Goal: Task Accomplishment & Management: Use online tool/utility

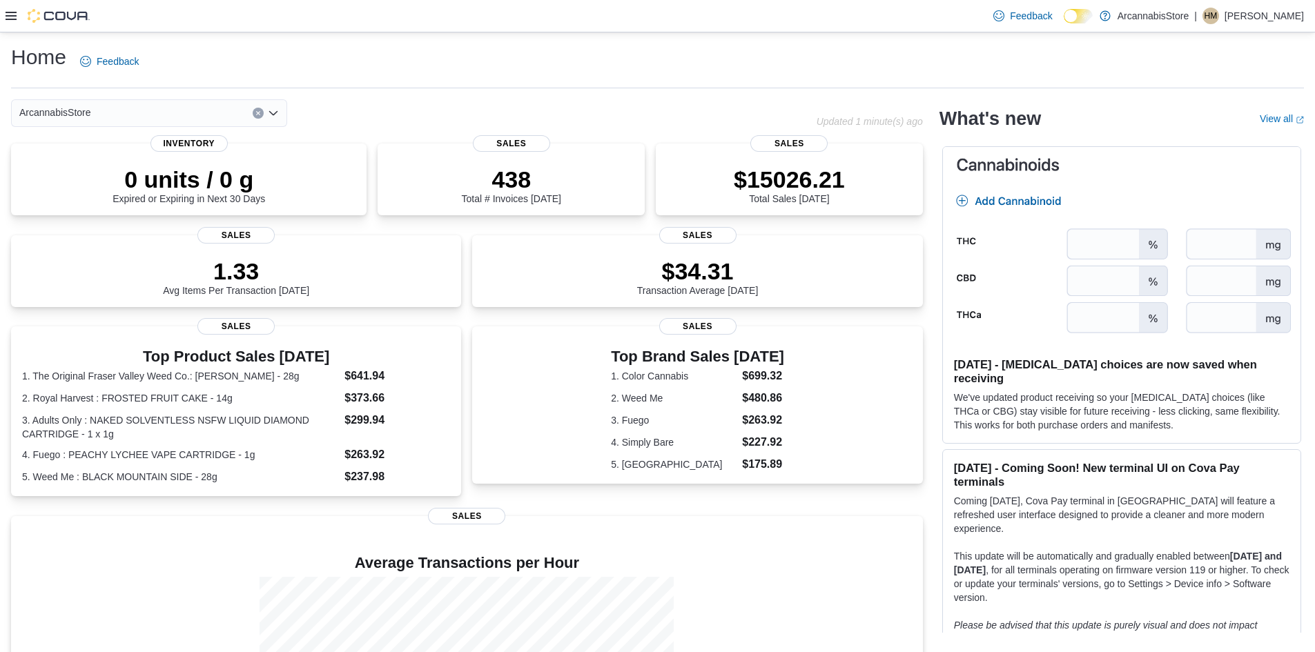
click at [10, 16] on icon at bounding box center [11, 16] width 11 height 8
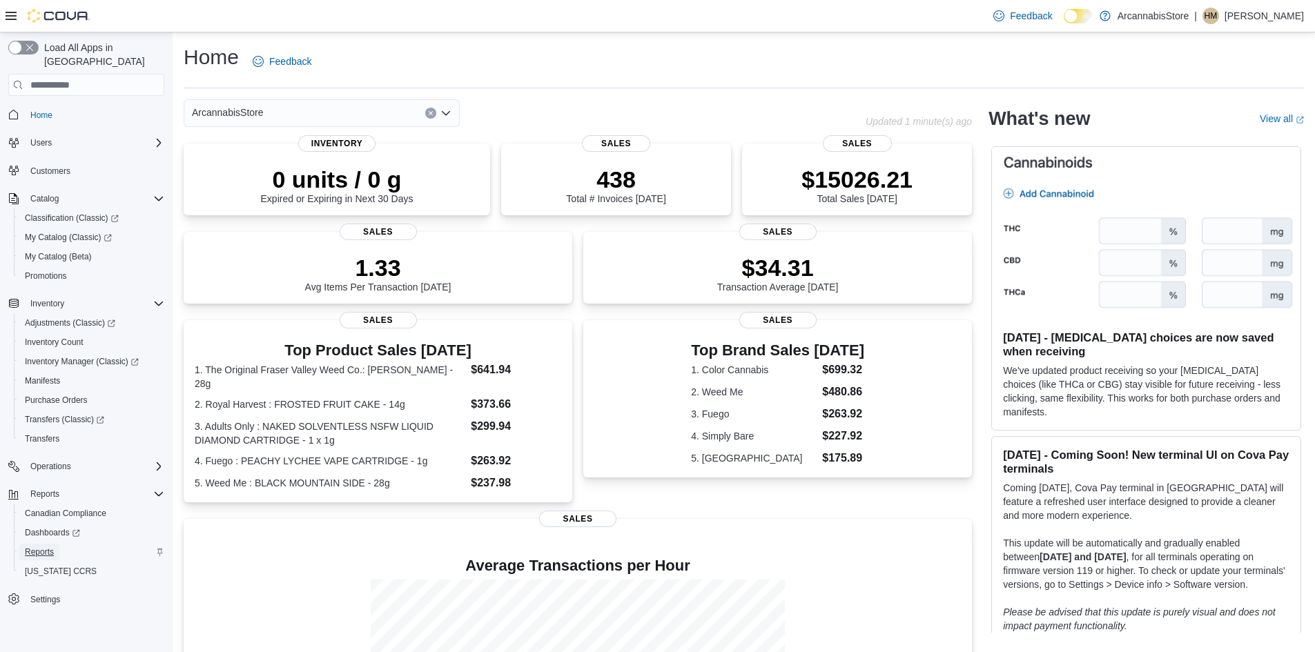
click at [55, 544] on link "Reports" at bounding box center [39, 552] width 40 height 17
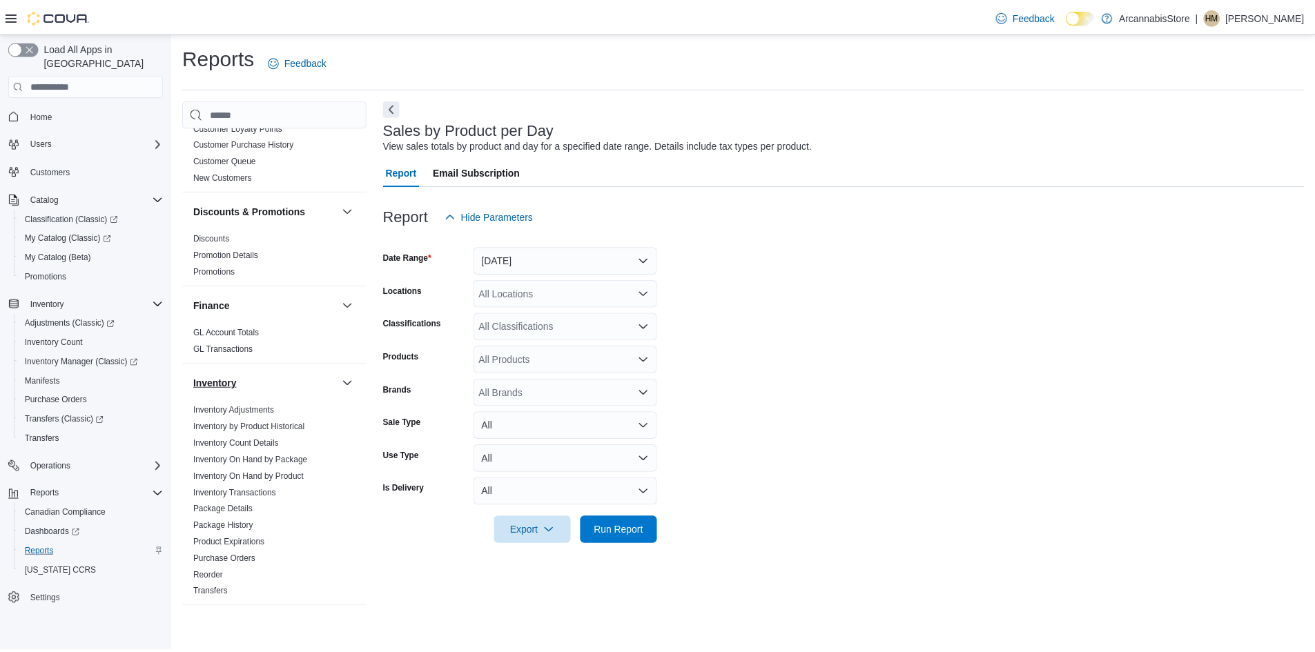
scroll to position [207, 0]
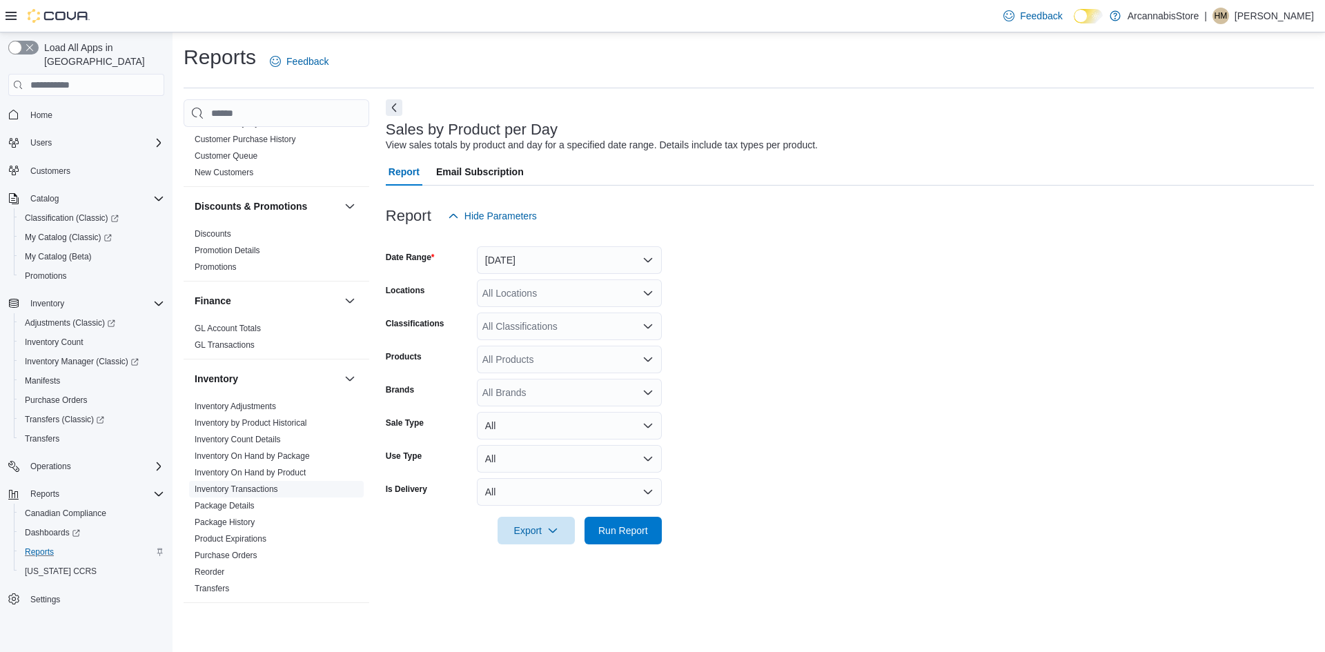
click at [263, 487] on link "Inventory Transactions" at bounding box center [237, 490] width 84 height 10
click at [537, 267] on button "Yesterday" at bounding box center [569, 260] width 185 height 28
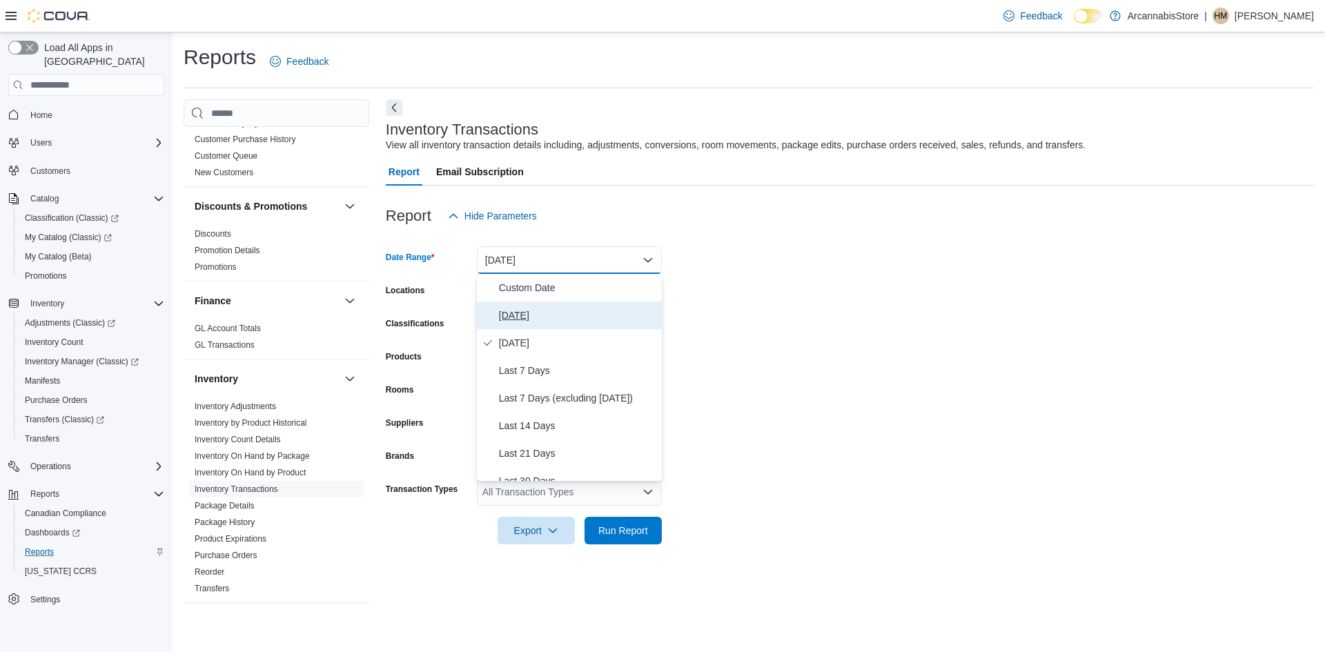
click at [540, 315] on span "Today" at bounding box center [577, 315] width 157 height 17
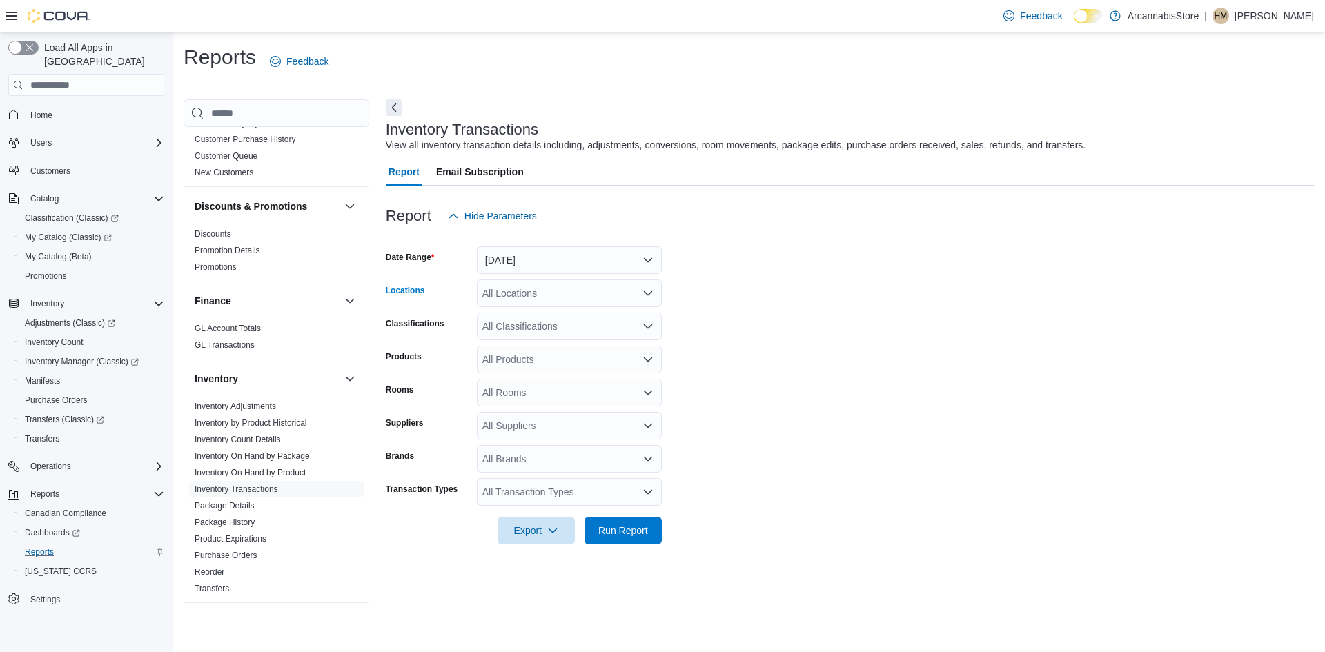
click at [591, 293] on div "All Locations" at bounding box center [569, 294] width 185 height 28
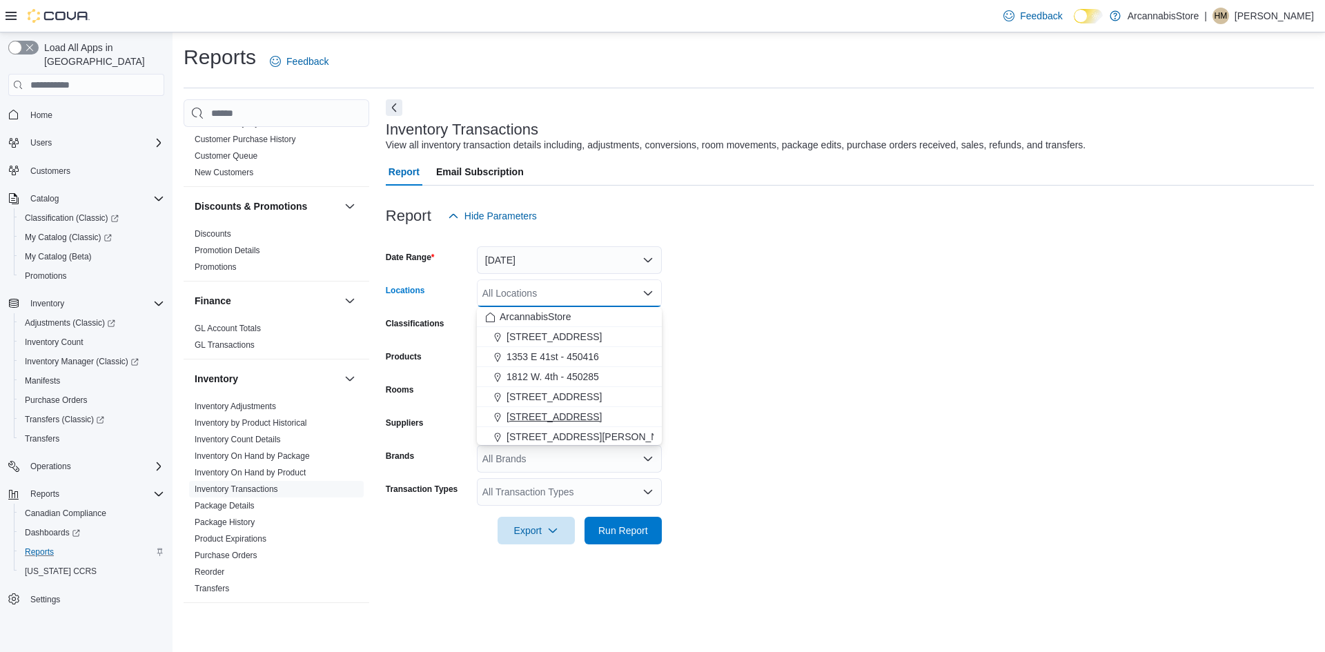
click at [559, 418] on span "2267 Kingsway - 450548" at bounding box center [554, 417] width 95 height 14
click at [627, 538] on span "Run Report" at bounding box center [623, 530] width 61 height 28
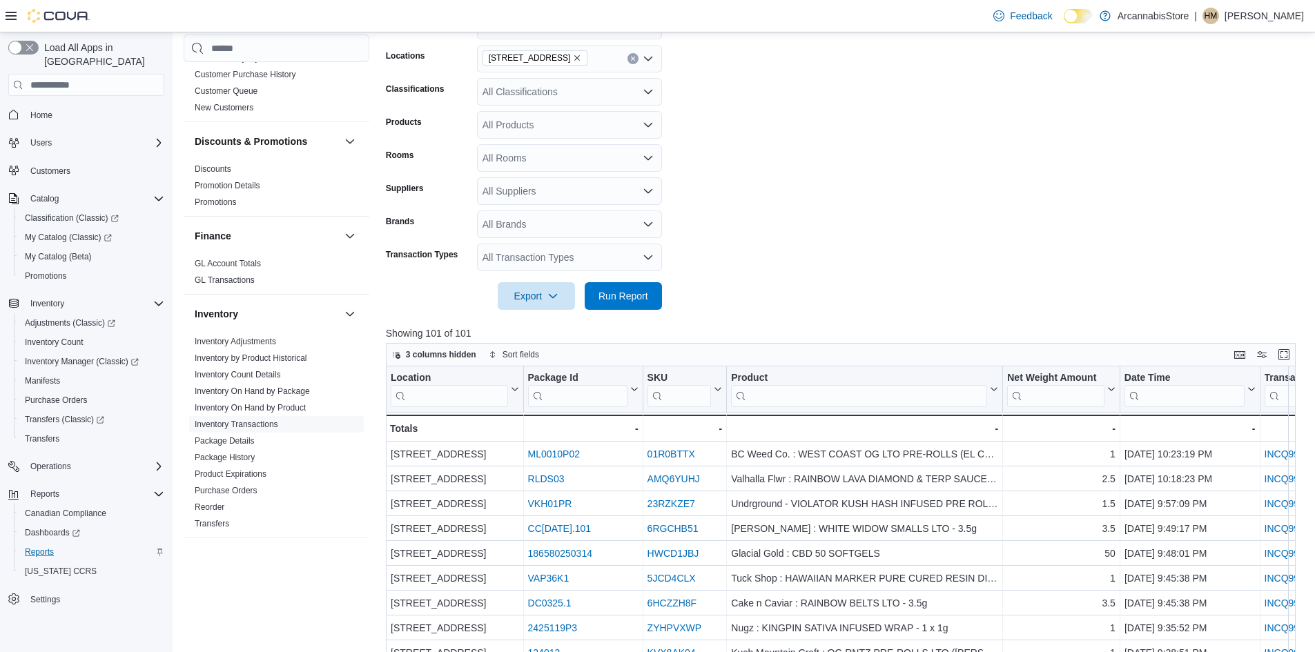
scroll to position [345, 0]
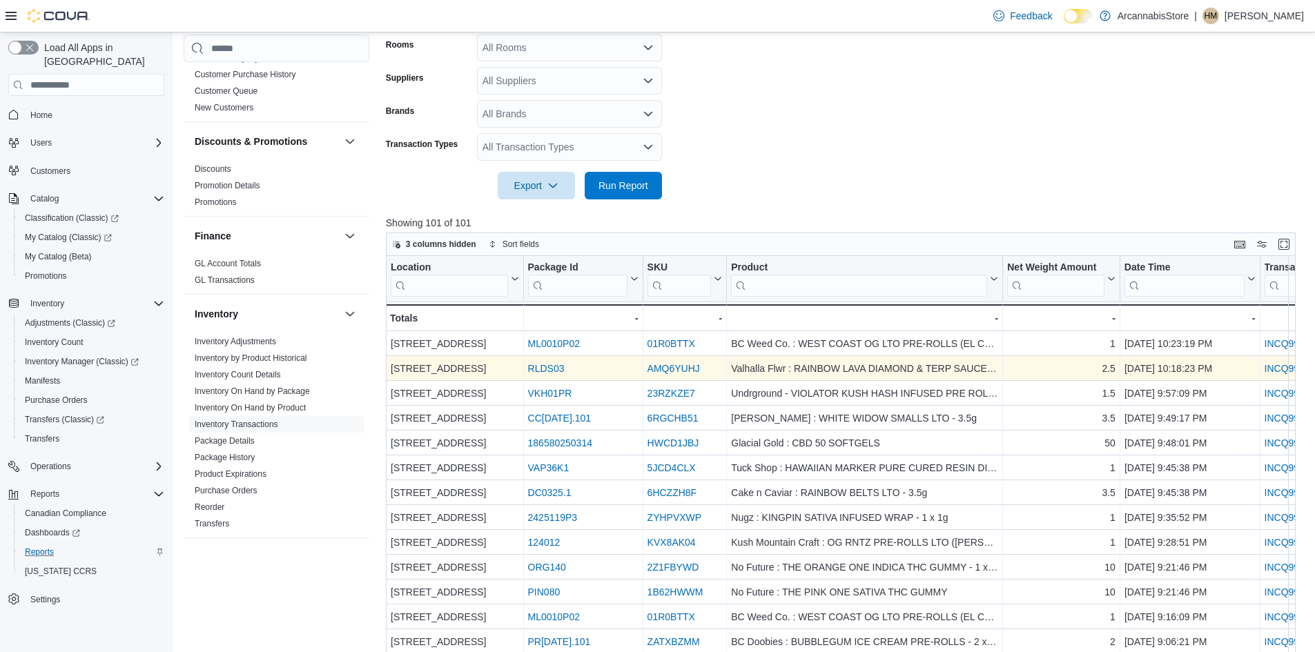
click at [1274, 365] on link "INCQ99-J9P4RL" at bounding box center [1300, 368] width 72 height 11
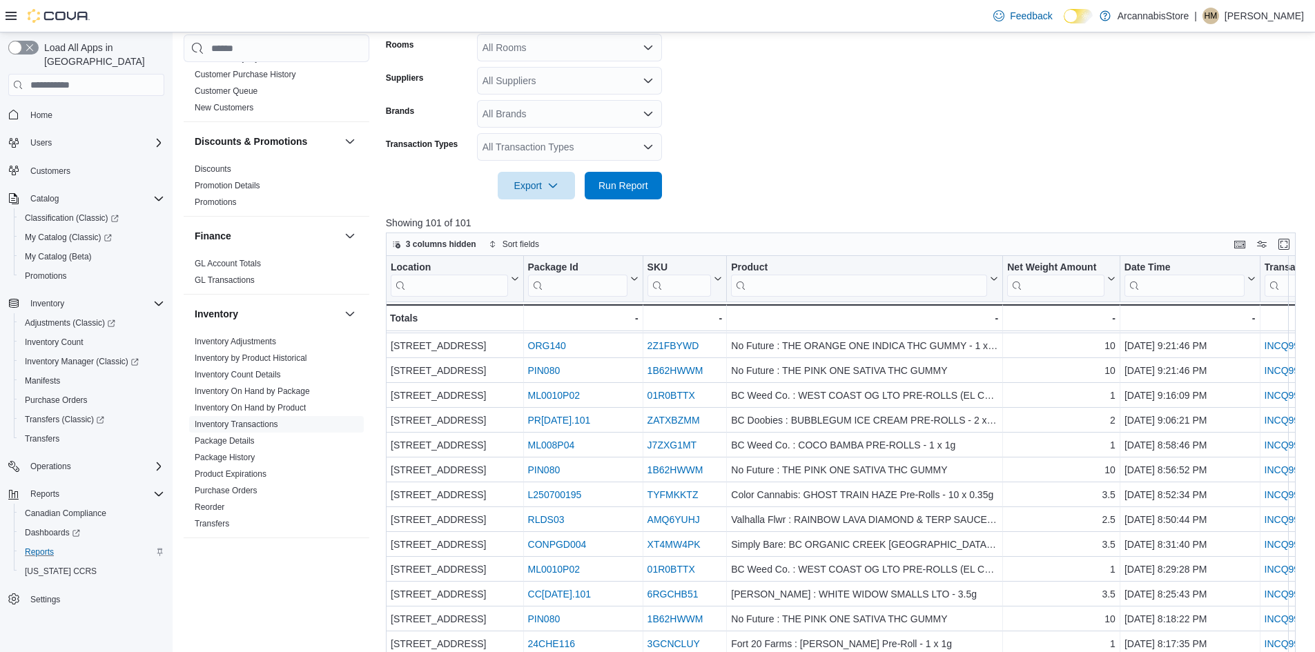
scroll to position [276, 0]
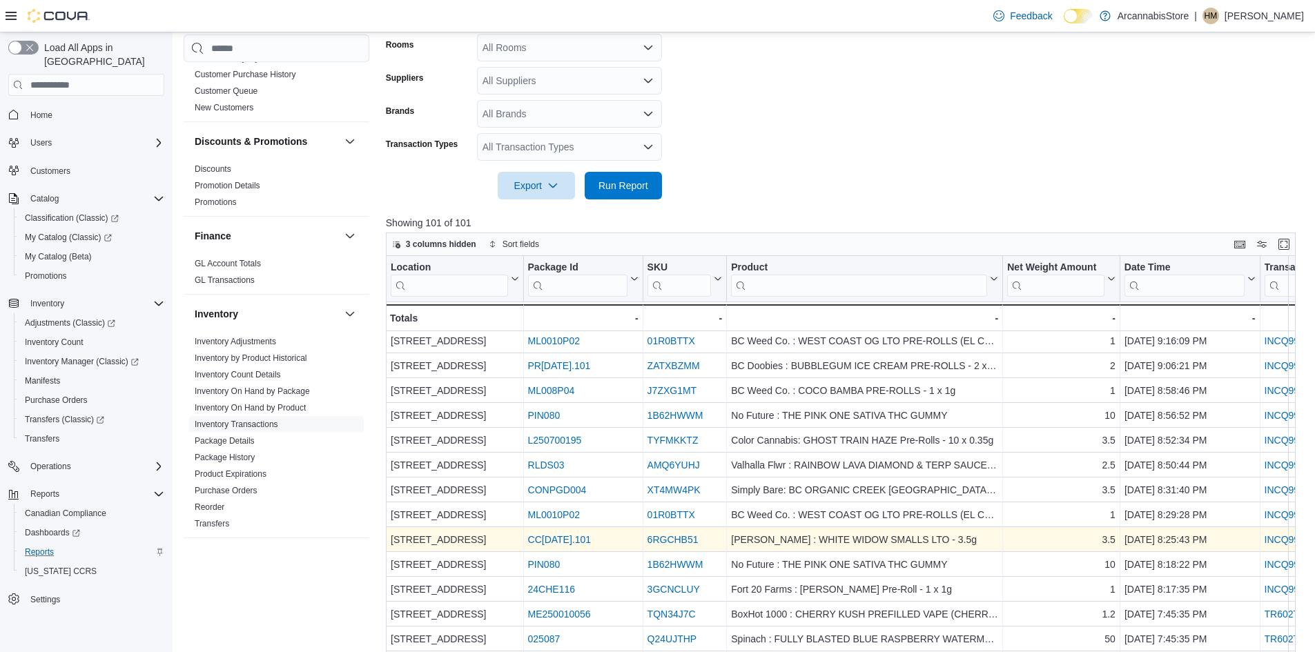
click at [1283, 541] on link "INCQ99-J9LXX6" at bounding box center [1300, 539] width 72 height 11
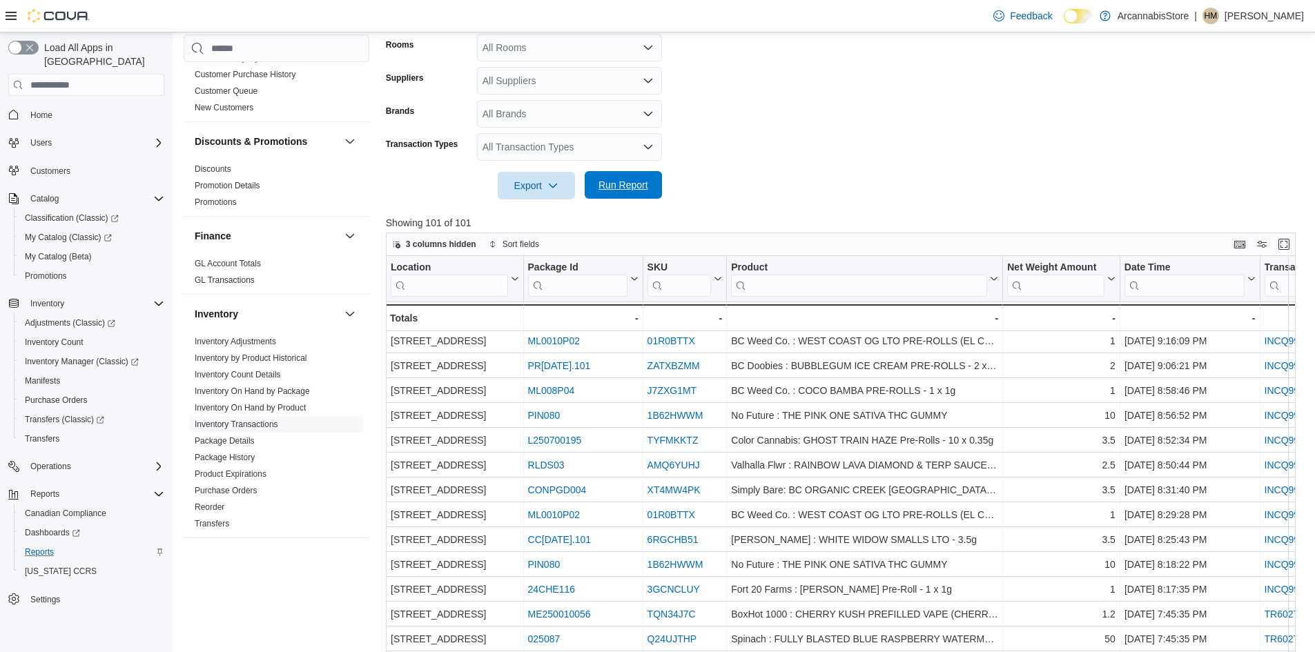
drag, startPoint x: 615, startPoint y: 176, endPoint x: 623, endPoint y: 154, distance: 23.4
click at [618, 169] on form "Date Range Today Locations 2267 Kingsway - 450548 Classifications All Classific…" at bounding box center [845, 42] width 919 height 315
click at [897, 97] on form "Date Range Today Locations 2267 Kingsway - 450548 Classifications All Classific…" at bounding box center [845, 42] width 919 height 315
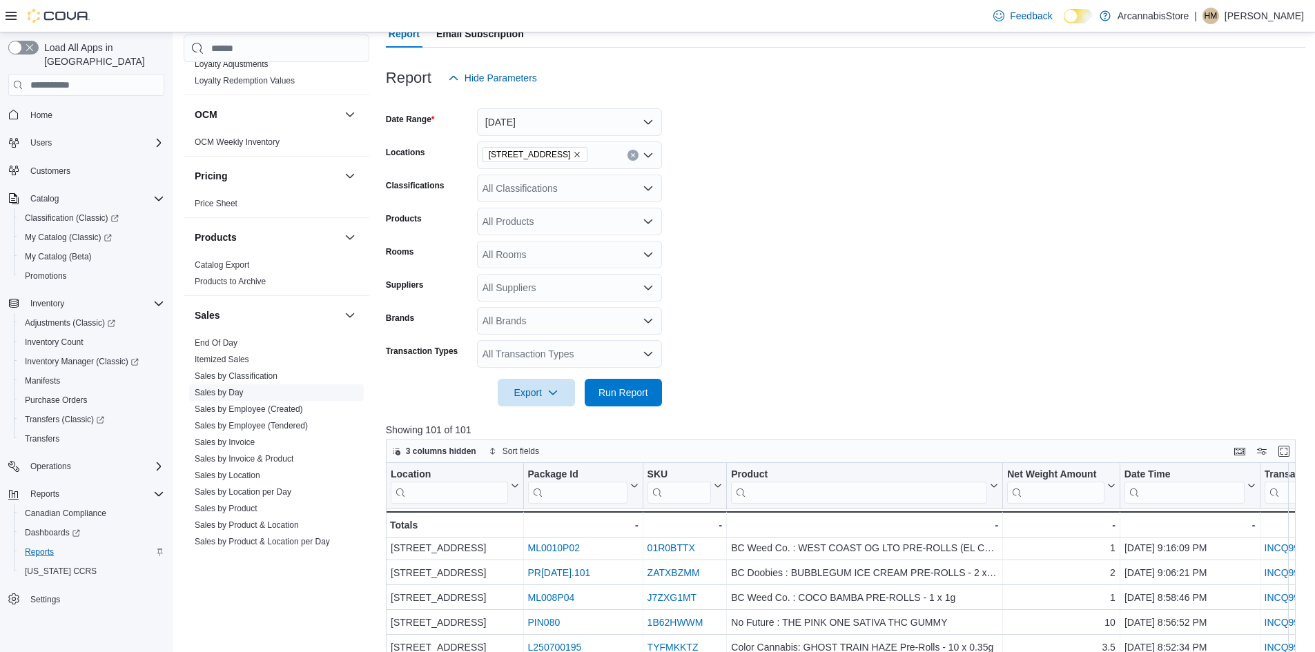
scroll to position [841, 0]
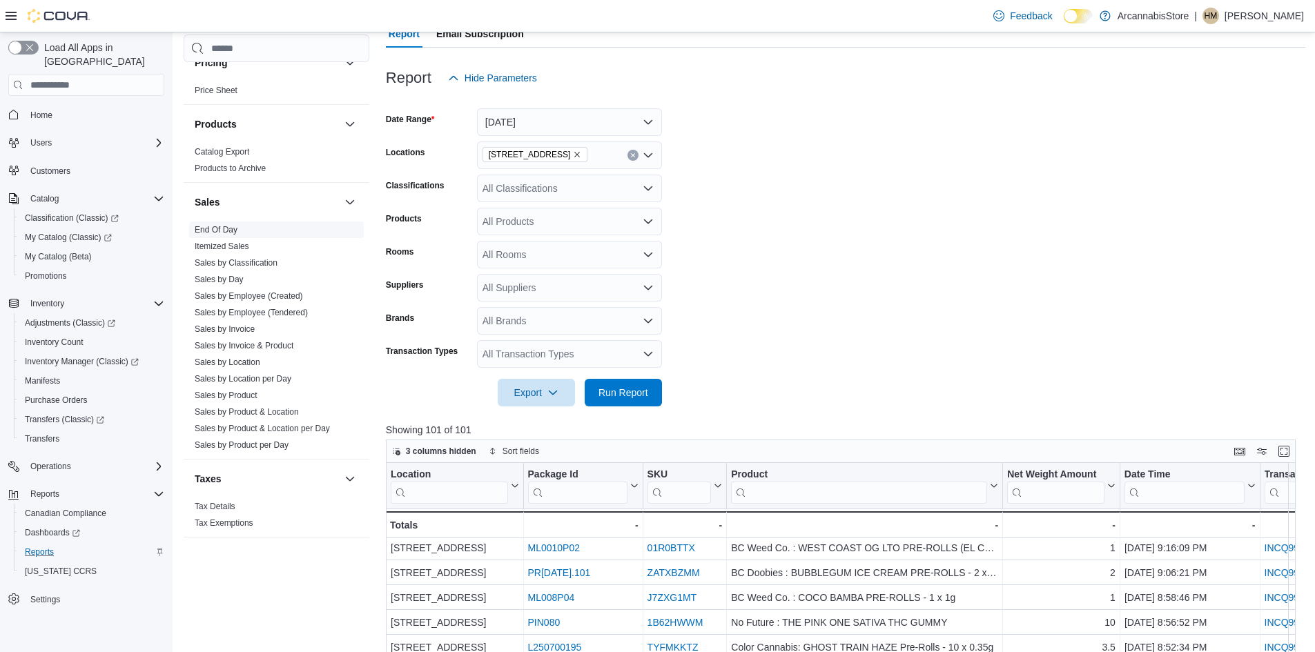
click at [226, 226] on link "End Of Day" at bounding box center [216, 230] width 43 height 10
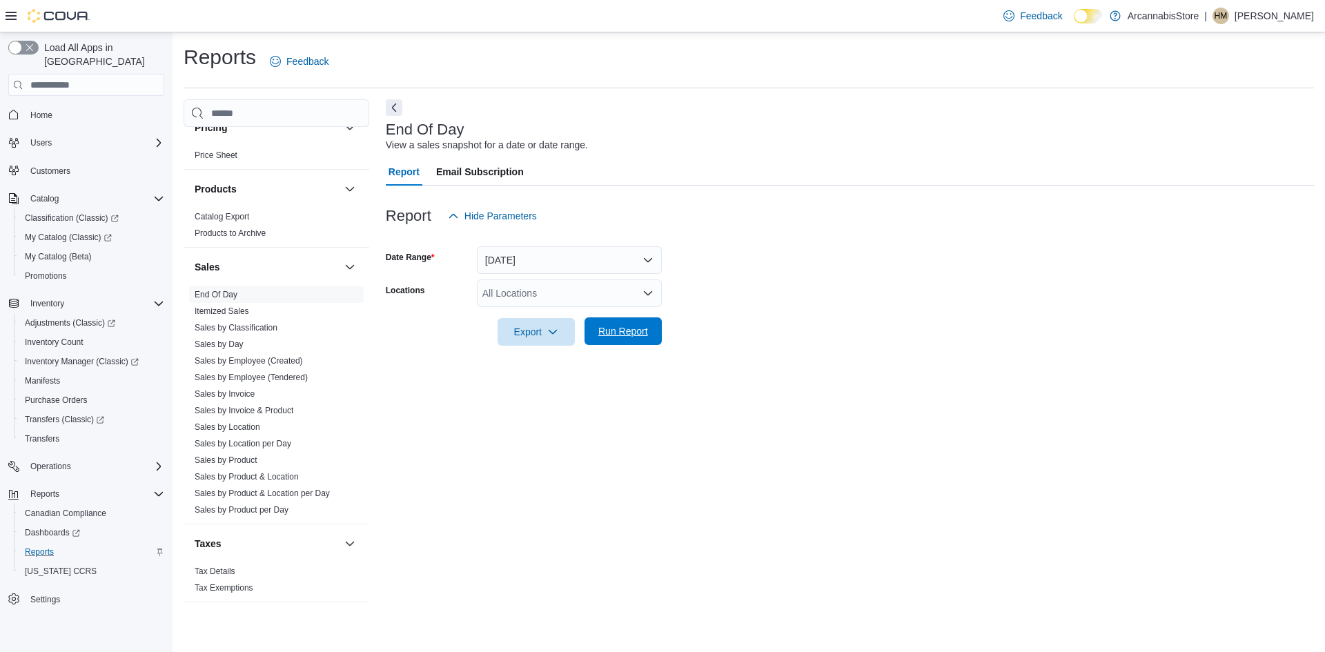
click at [612, 339] on span "Run Report" at bounding box center [623, 332] width 61 height 28
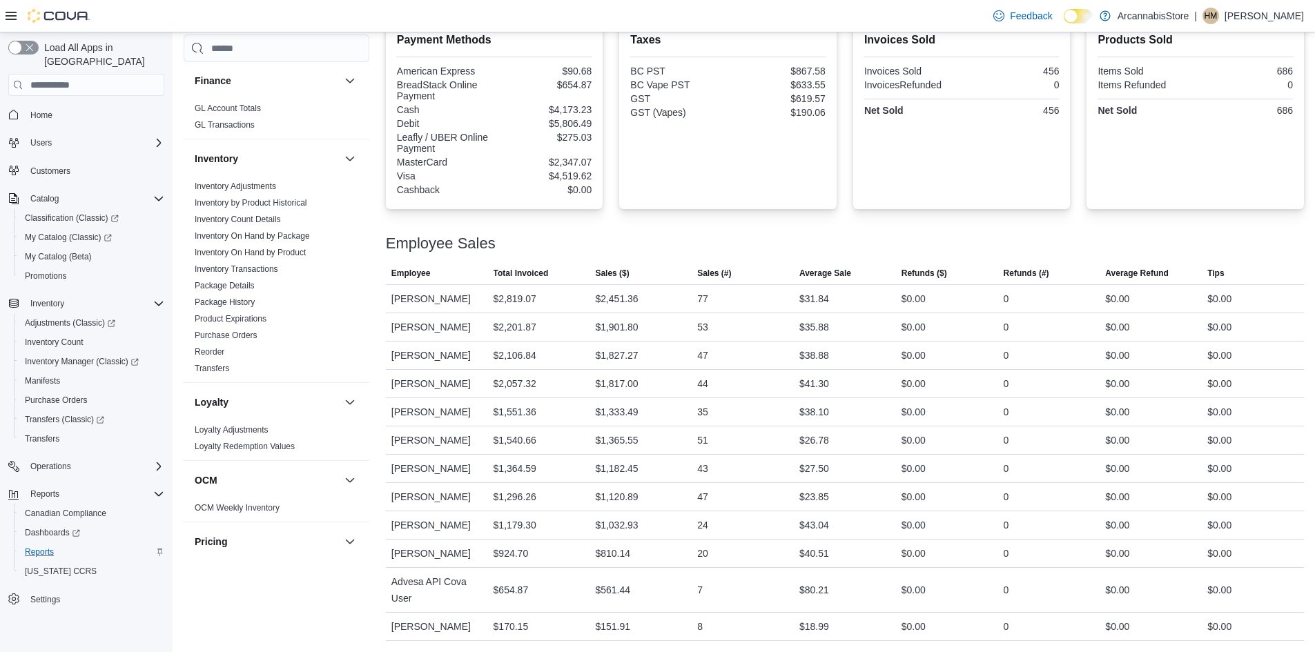
scroll to position [289, 0]
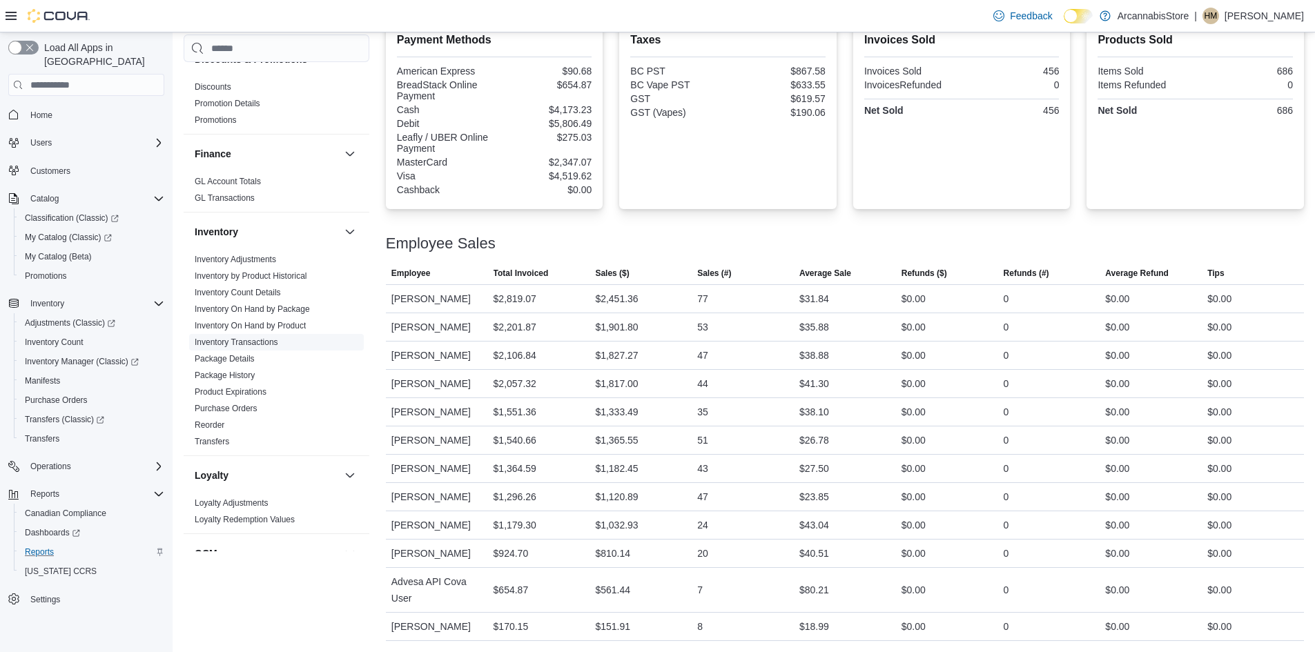
click at [249, 338] on link "Inventory Transactions" at bounding box center [237, 343] width 84 height 10
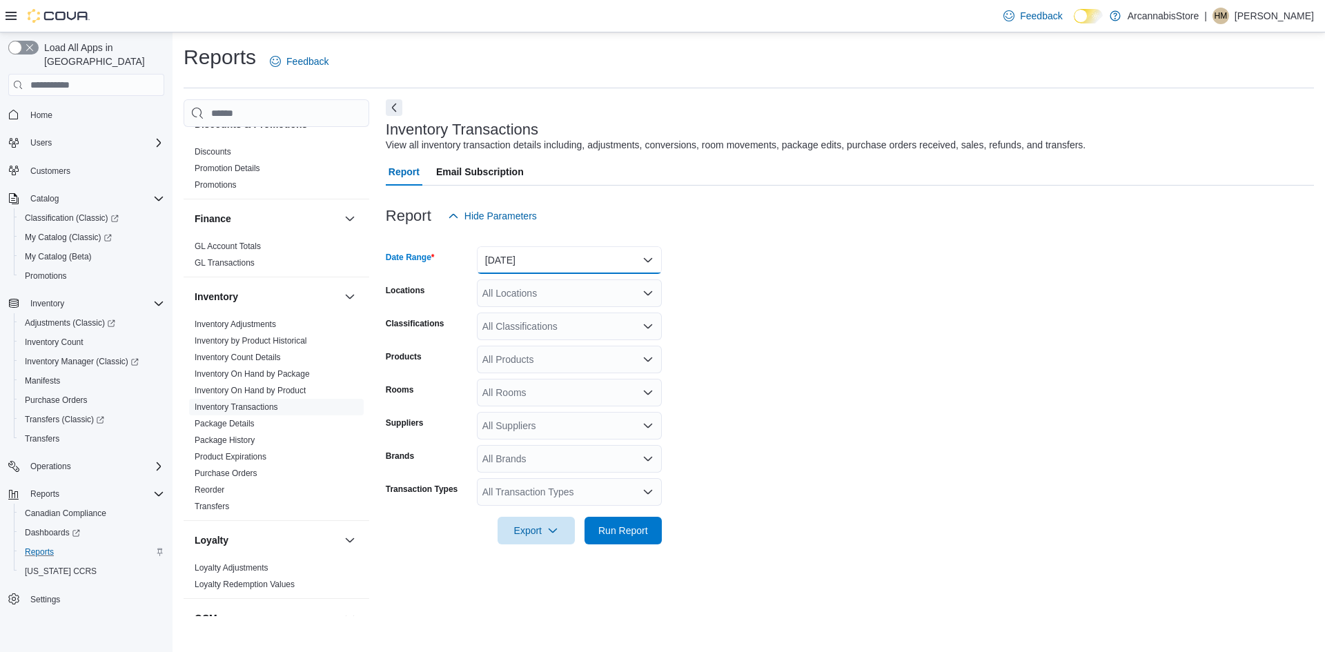
click at [593, 265] on button "Yesterday" at bounding box center [569, 260] width 185 height 28
click at [536, 325] on button "Today" at bounding box center [569, 316] width 185 height 28
click at [574, 302] on div "All Locations" at bounding box center [569, 294] width 185 height 28
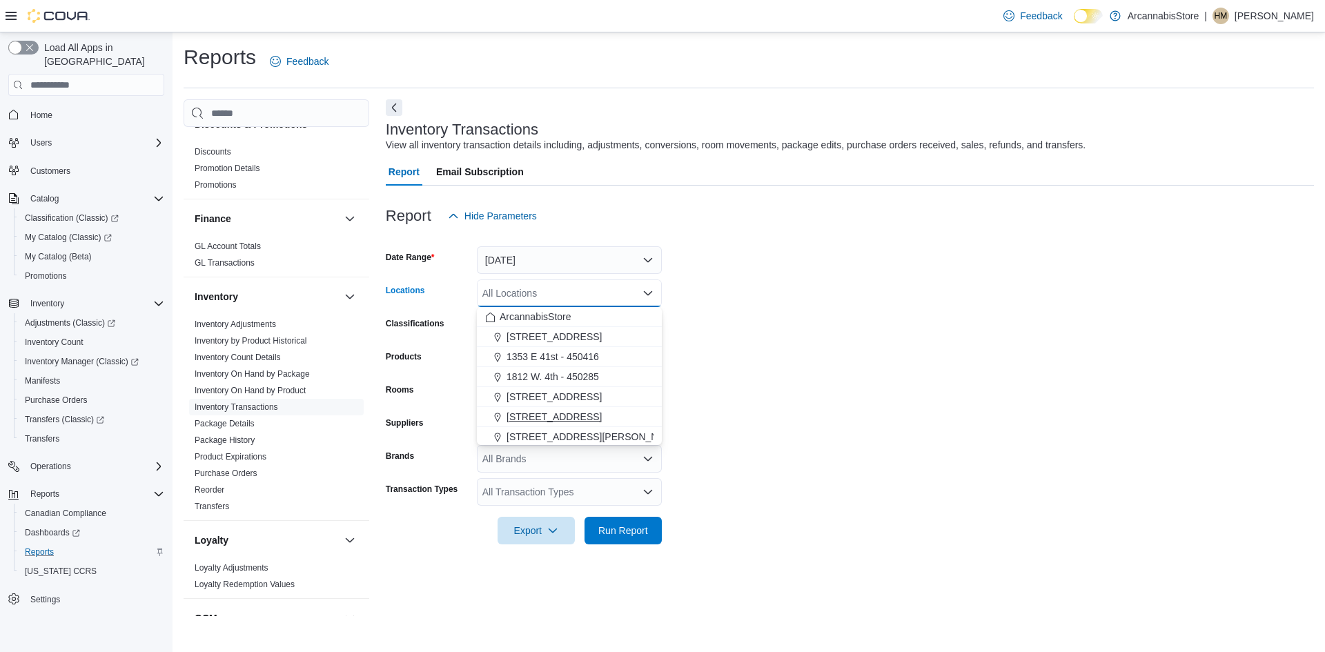
click at [543, 413] on span "2267 Kingsway - 450548" at bounding box center [554, 417] width 95 height 14
click at [615, 528] on span "Run Report" at bounding box center [623, 530] width 50 height 14
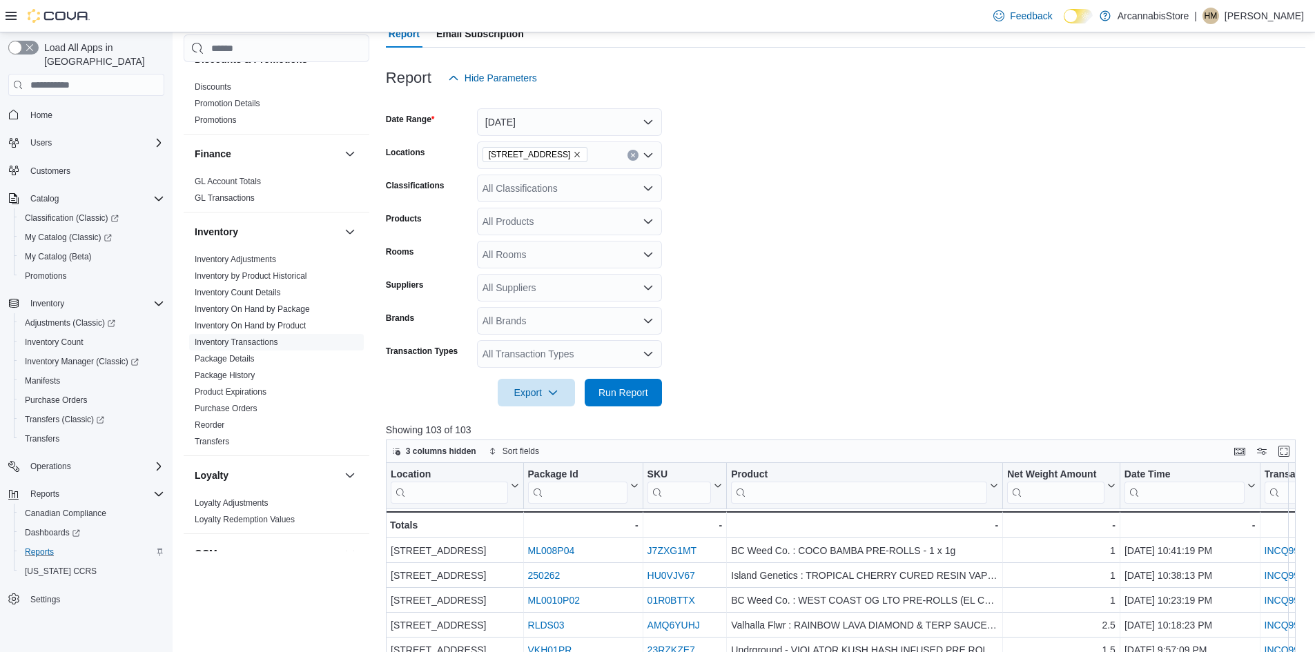
scroll to position [207, 0]
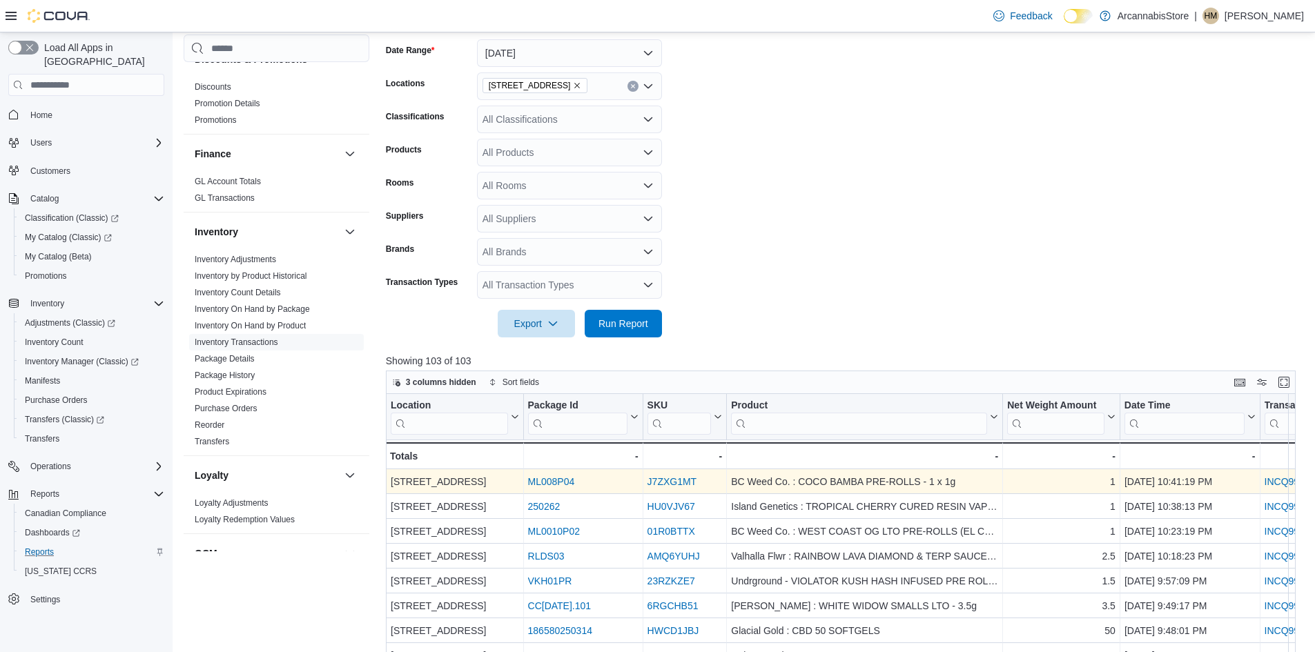
click at [1284, 483] on link "INCQ99-J9Q2JV" at bounding box center [1300, 481] width 72 height 11
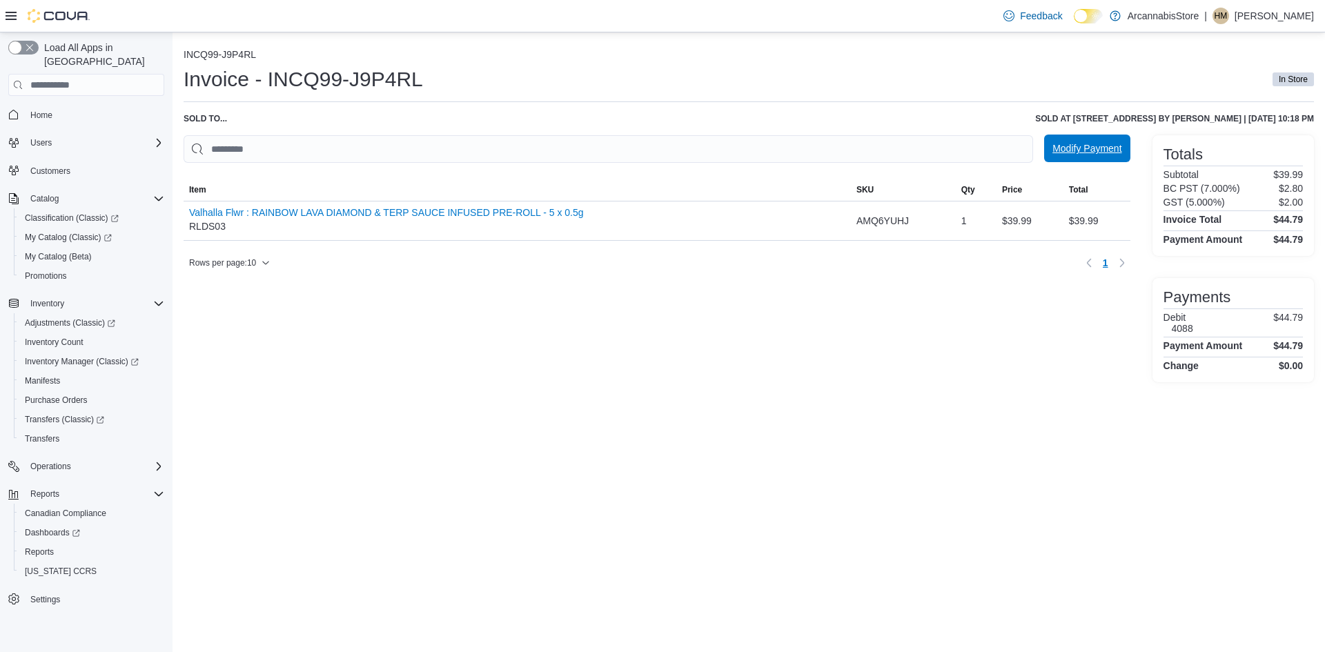
click at [1103, 146] on span "Modify Payment" at bounding box center [1087, 149] width 69 height 14
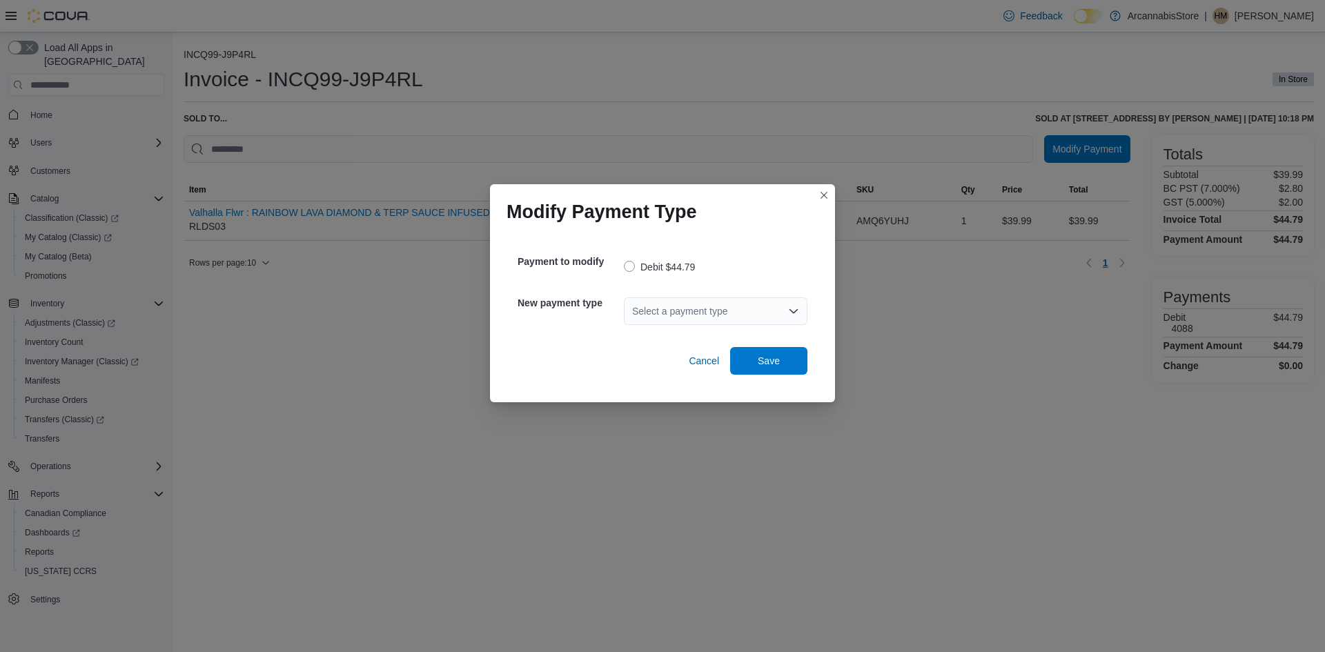
click at [698, 309] on div "Select a payment type" at bounding box center [716, 312] width 184 height 28
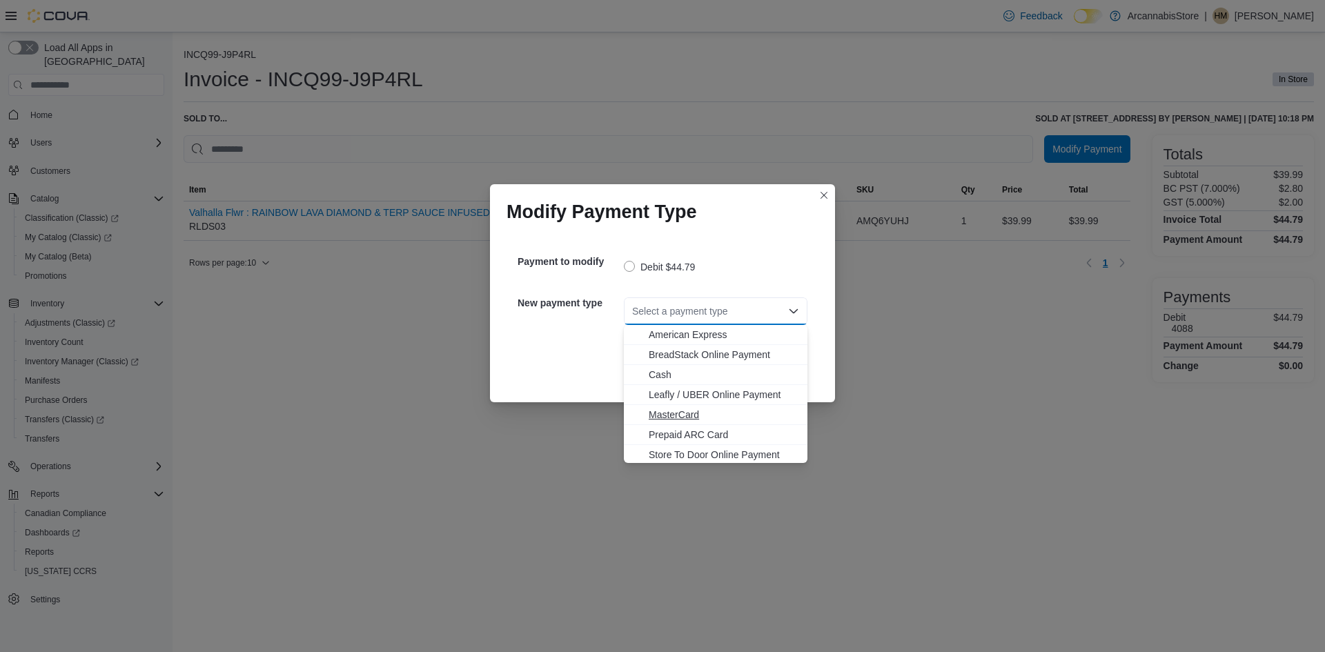
click at [651, 414] on span "MasterCard" at bounding box center [724, 415] width 150 height 14
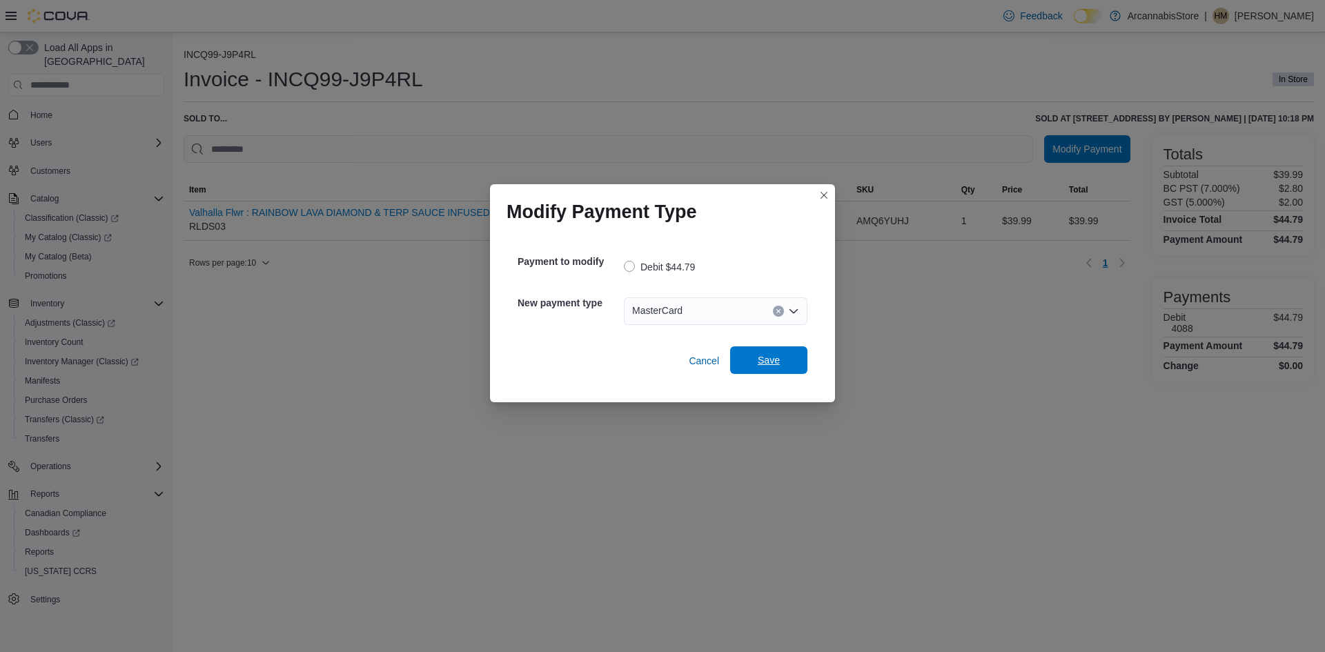
click at [754, 360] on span "Save" at bounding box center [769, 361] width 61 height 28
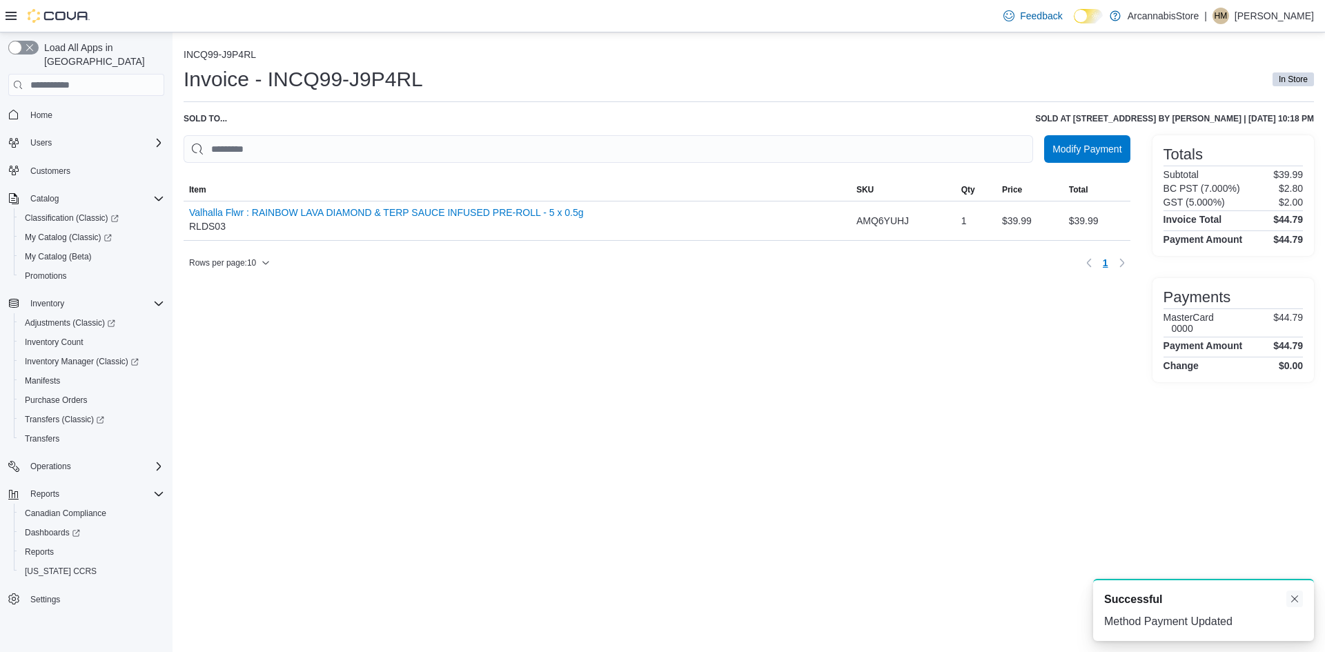
click at [1298, 596] on button "Dismiss toast" at bounding box center [1295, 599] width 17 height 17
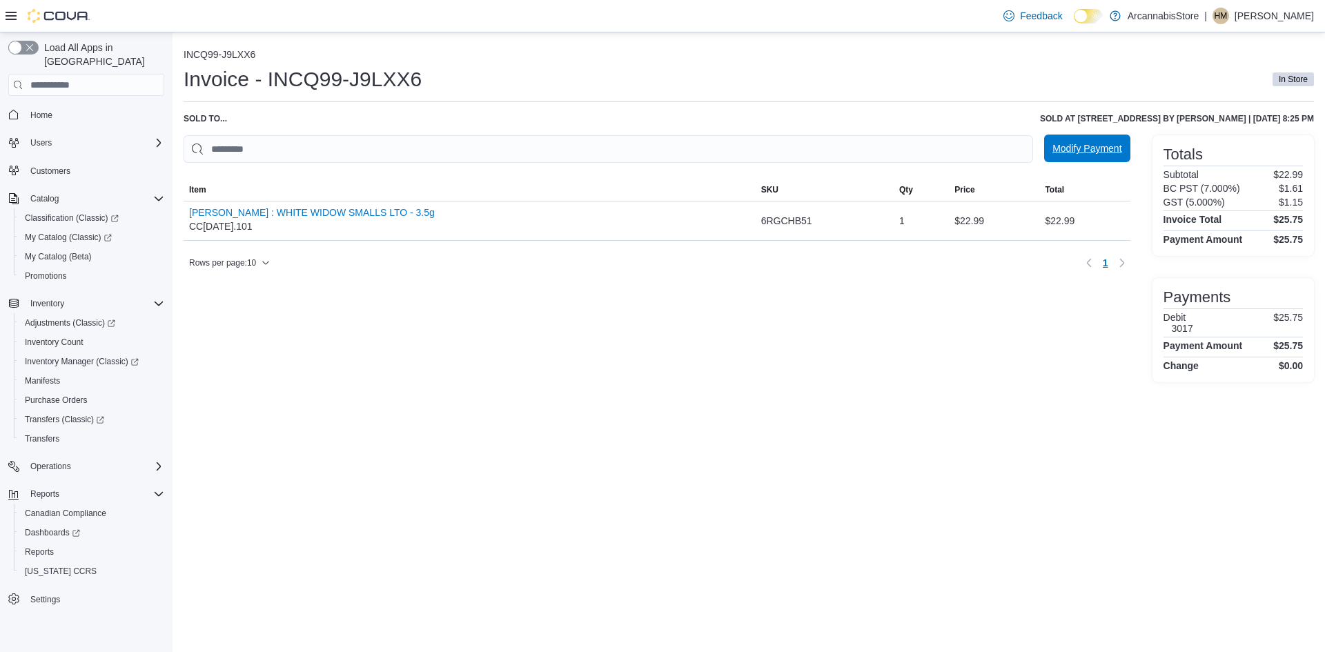
click at [1093, 161] on span "Modify Payment" at bounding box center [1087, 149] width 69 height 28
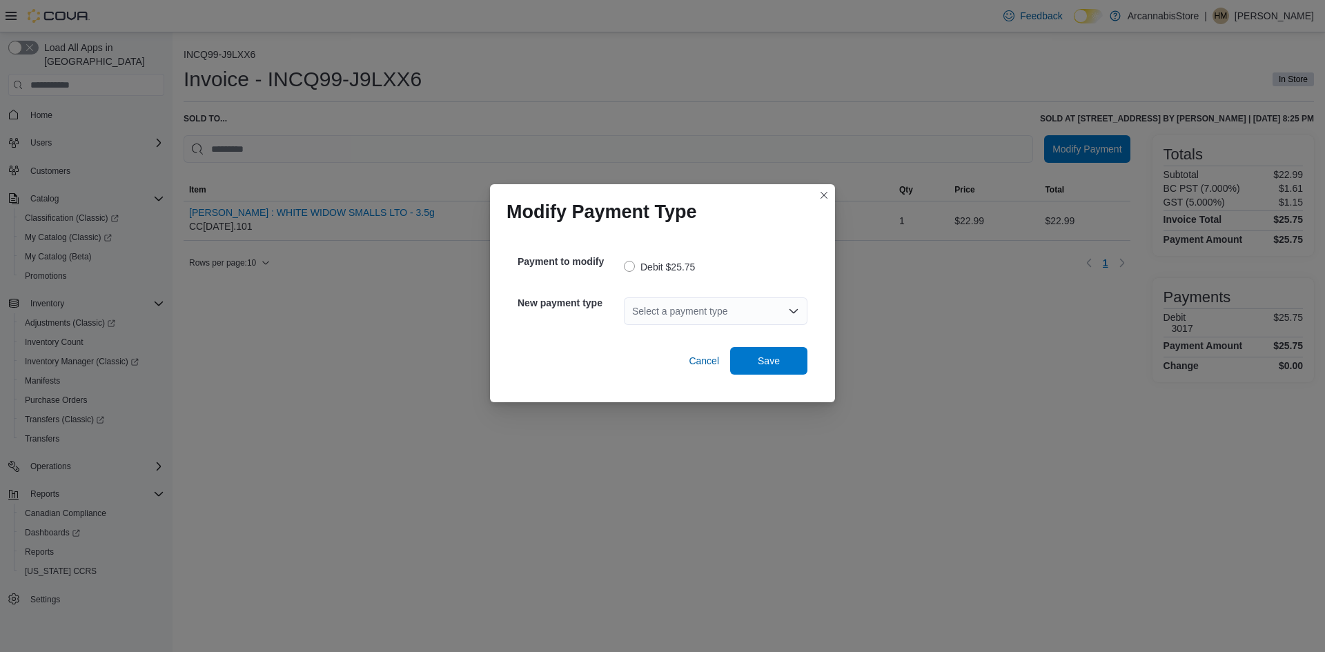
click at [752, 308] on div "Select a payment type" at bounding box center [716, 312] width 184 height 28
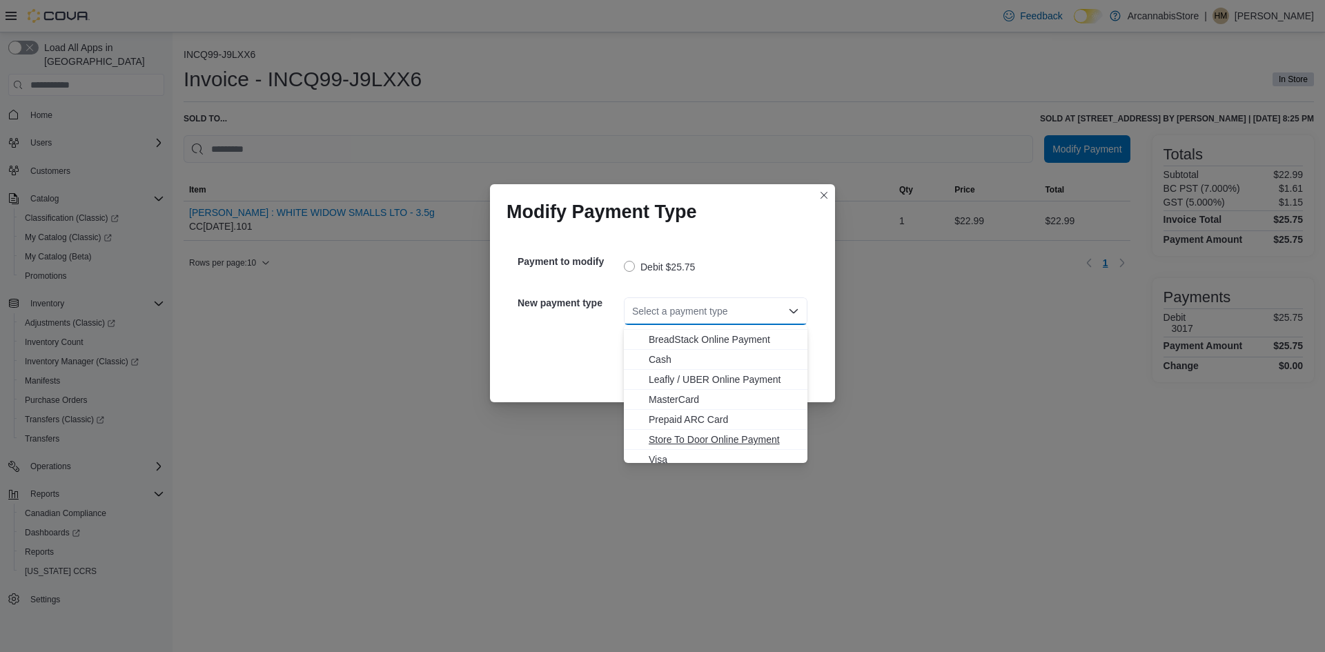
scroll to position [22, 0]
click at [684, 450] on span "Visa" at bounding box center [724, 453] width 150 height 14
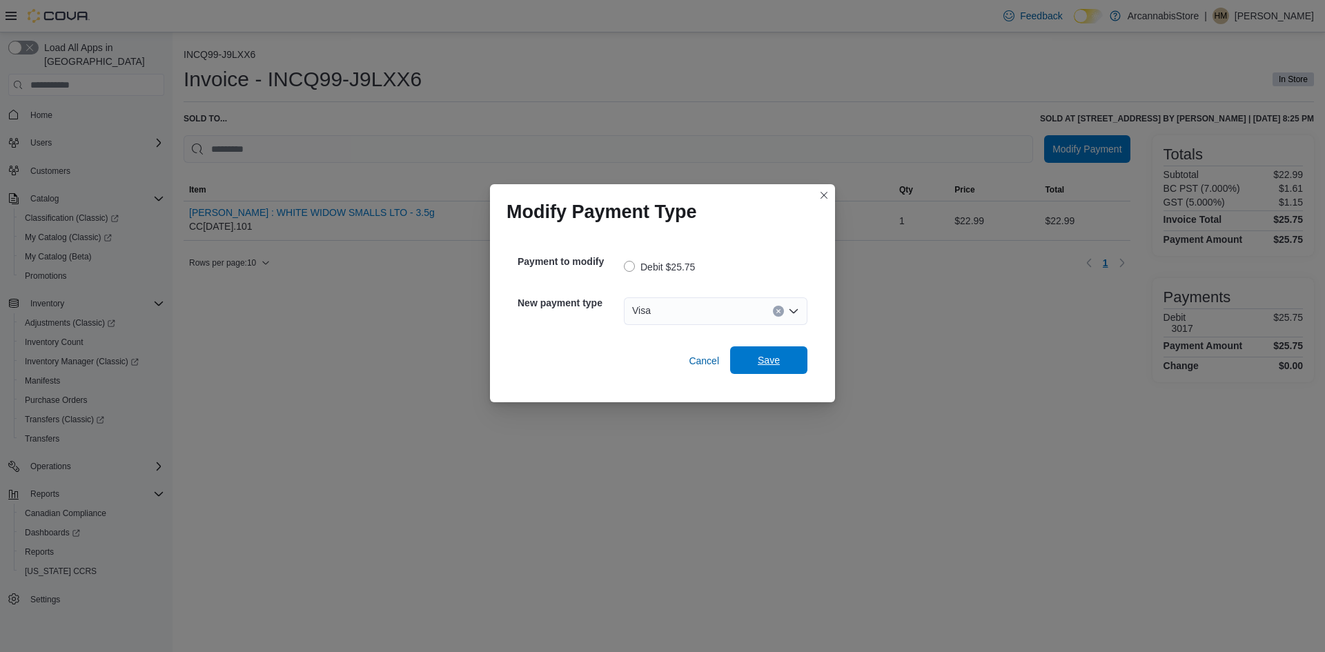
click at [764, 360] on span "Save" at bounding box center [769, 360] width 22 height 14
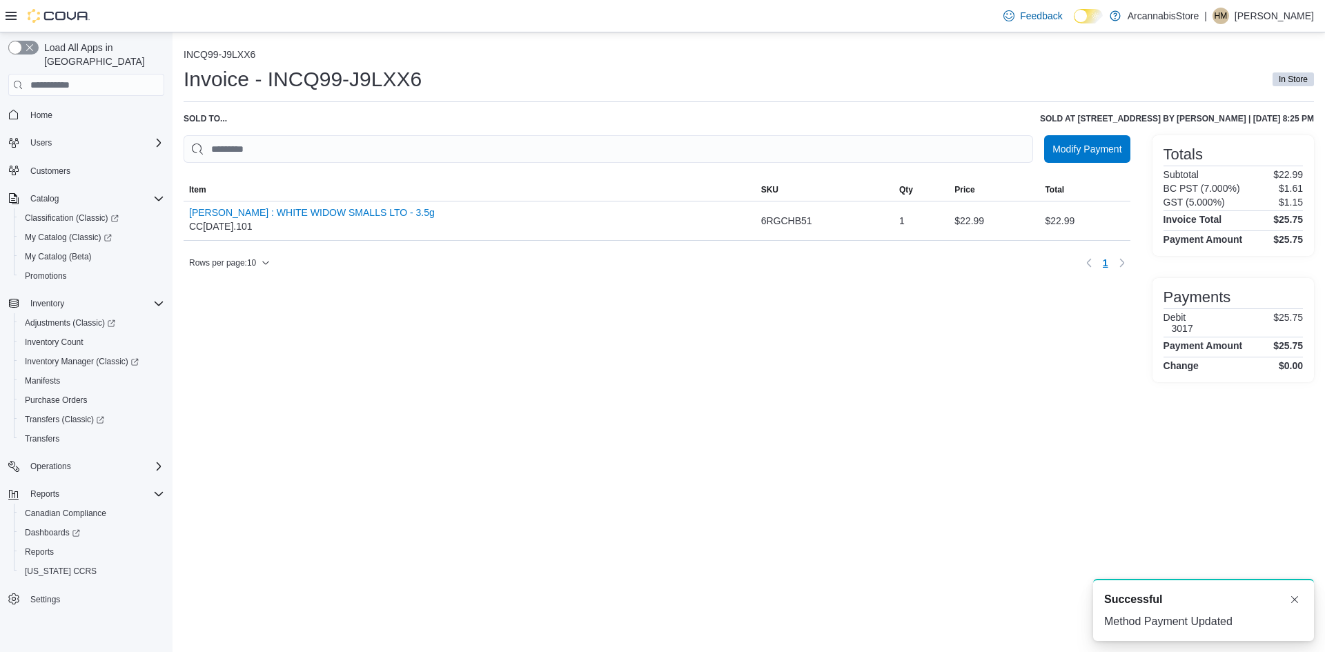
scroll to position [0, 0]
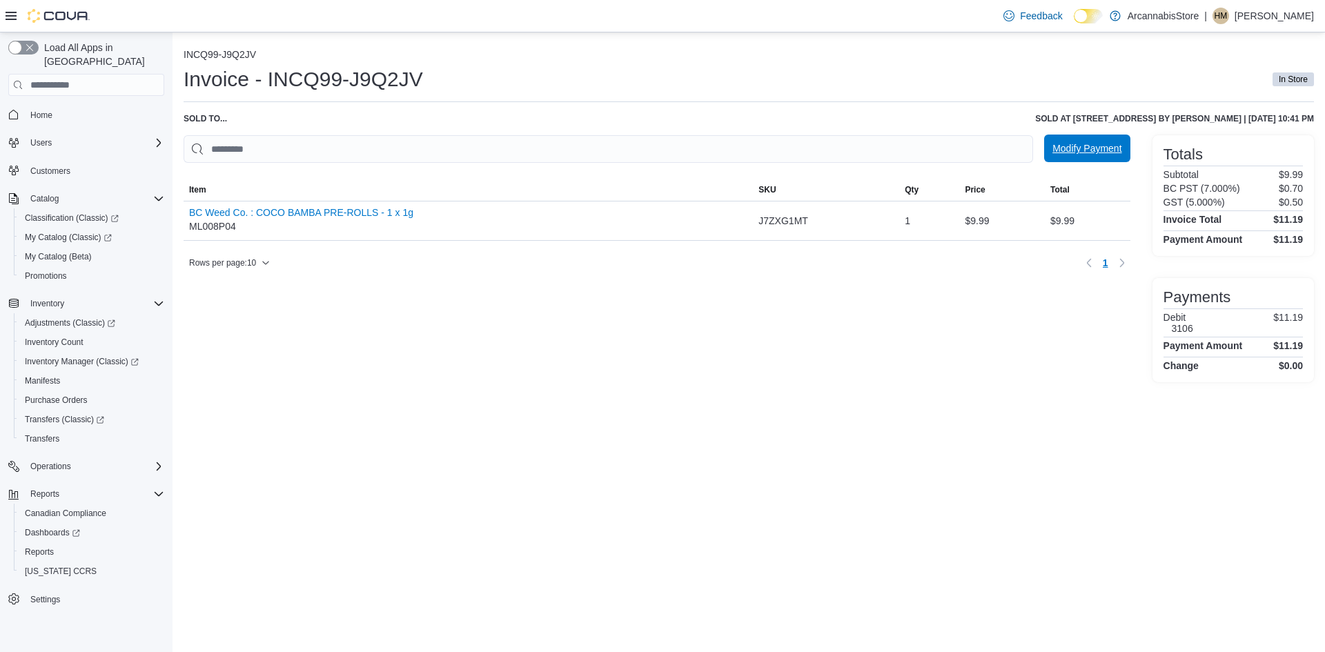
click at [1059, 148] on span "Modify Payment" at bounding box center [1087, 149] width 69 height 14
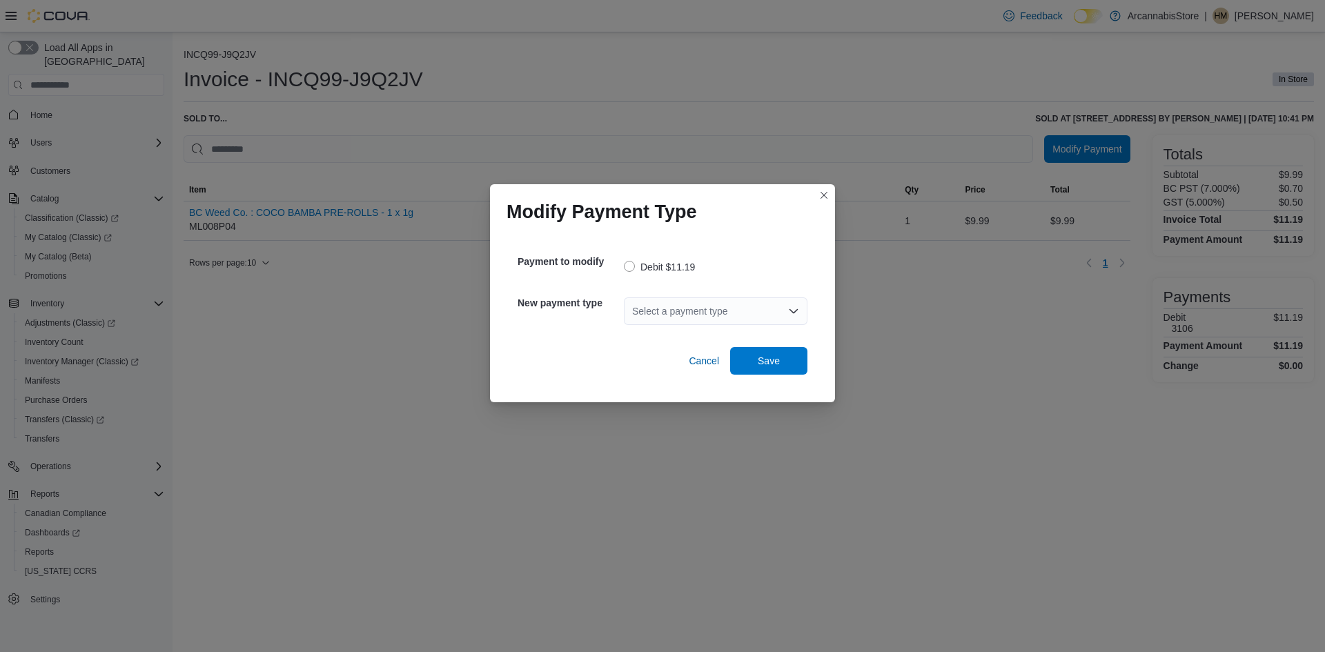
click at [725, 311] on div "Select a payment type" at bounding box center [716, 312] width 184 height 28
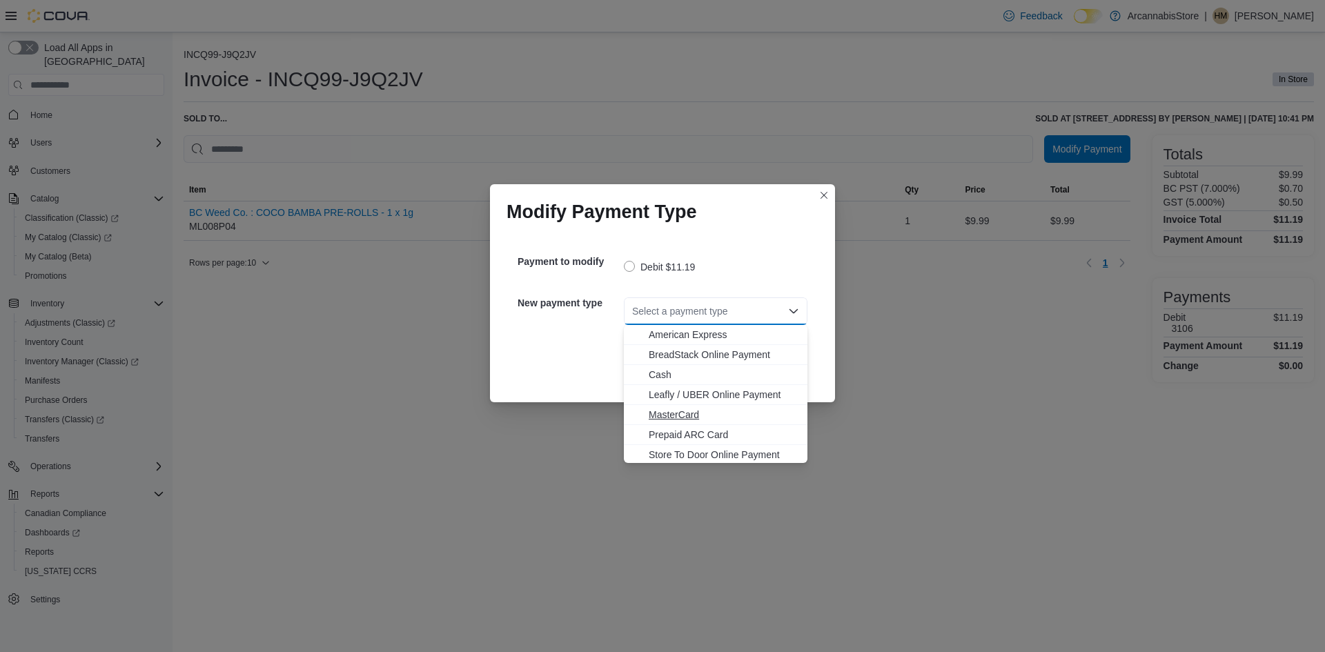
click at [689, 422] on button "MasterCard" at bounding box center [716, 415] width 184 height 20
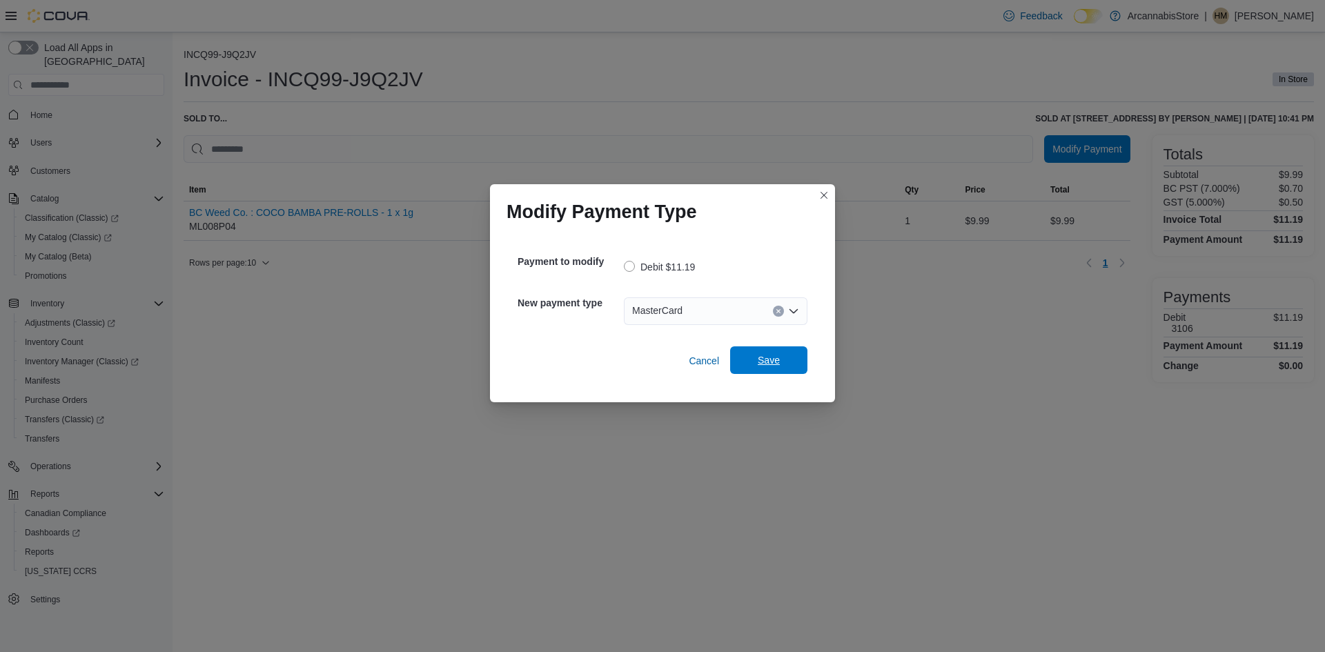
click at [804, 349] on button "Save" at bounding box center [768, 361] width 77 height 28
